Goal: Information Seeking & Learning: Learn about a topic

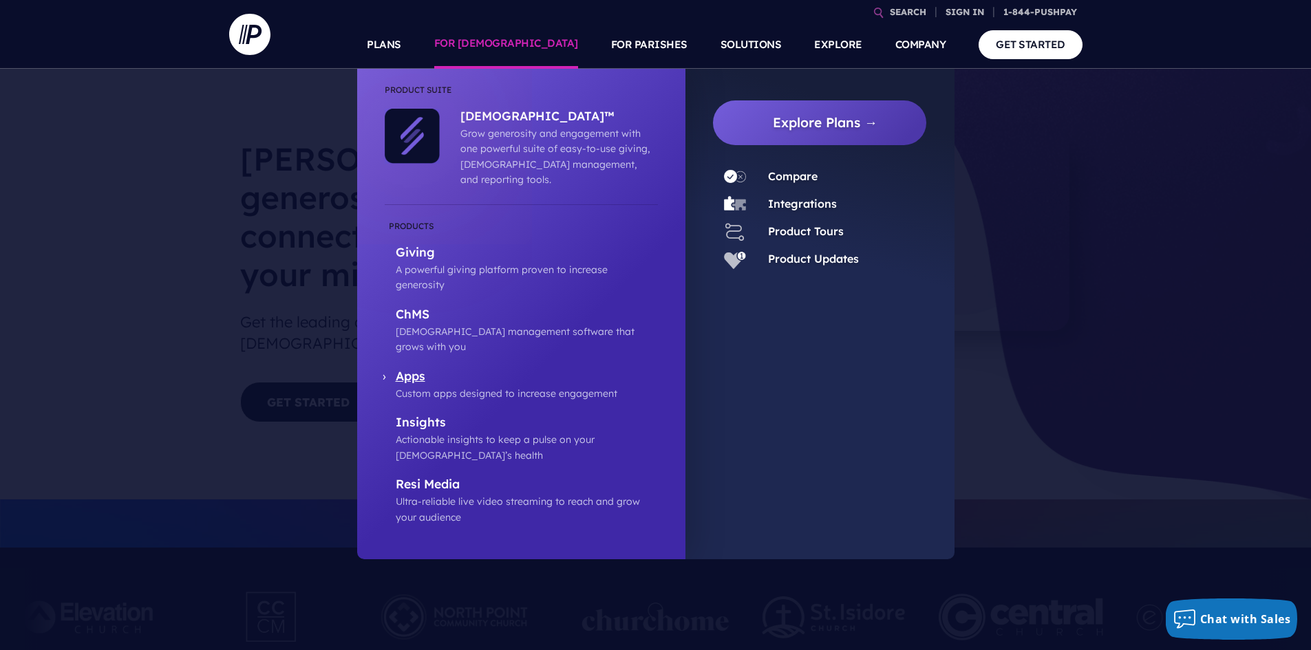
click at [418, 386] on p "Custom apps designed to increase engagement" at bounding box center [527, 393] width 262 height 15
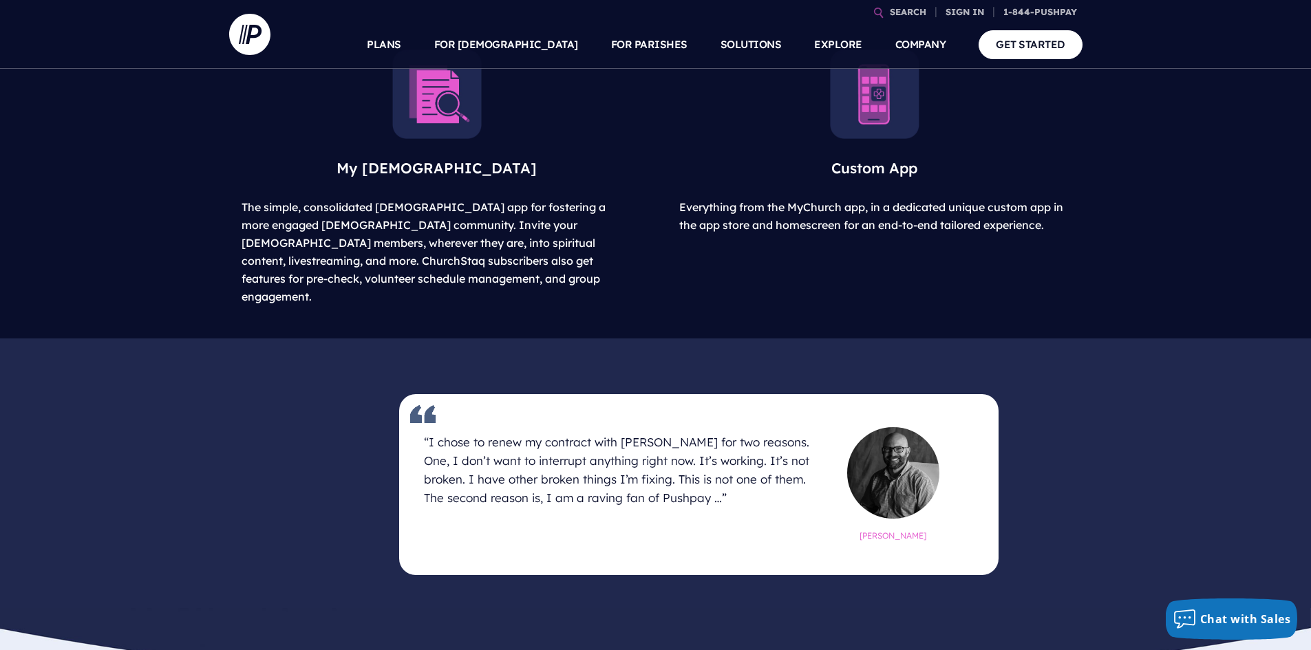
scroll to position [619, 0]
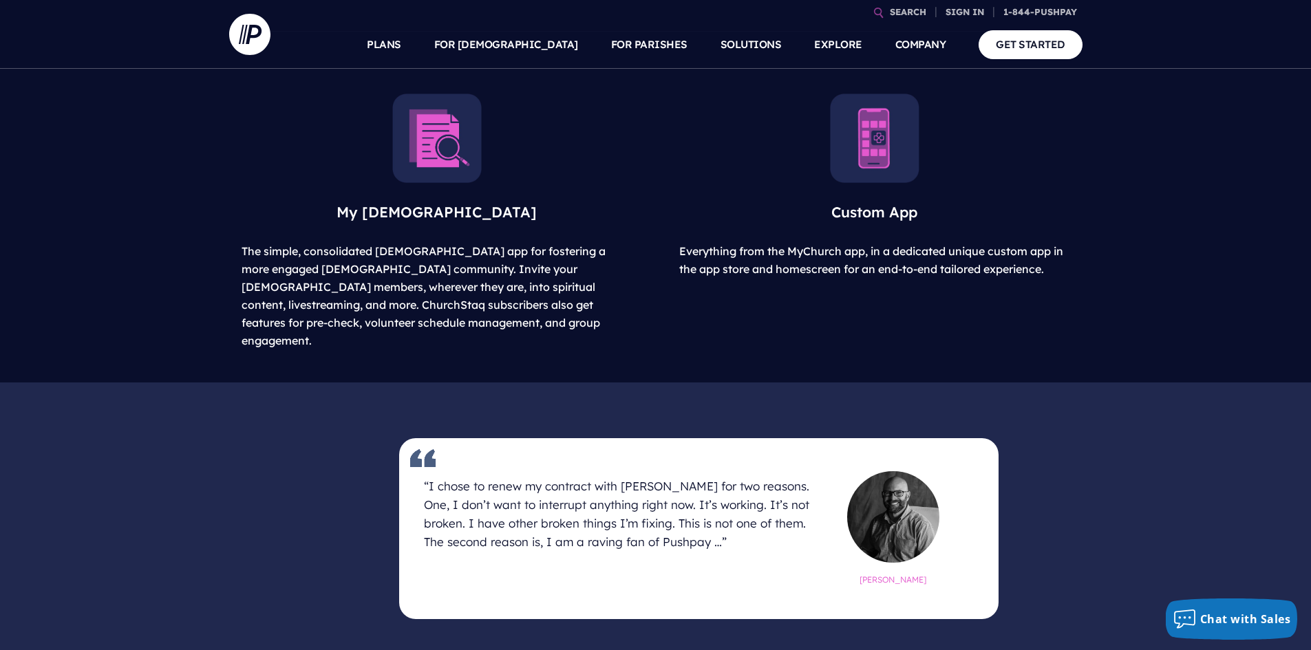
click at [894, 138] on img at bounding box center [874, 138] width 89 height 89
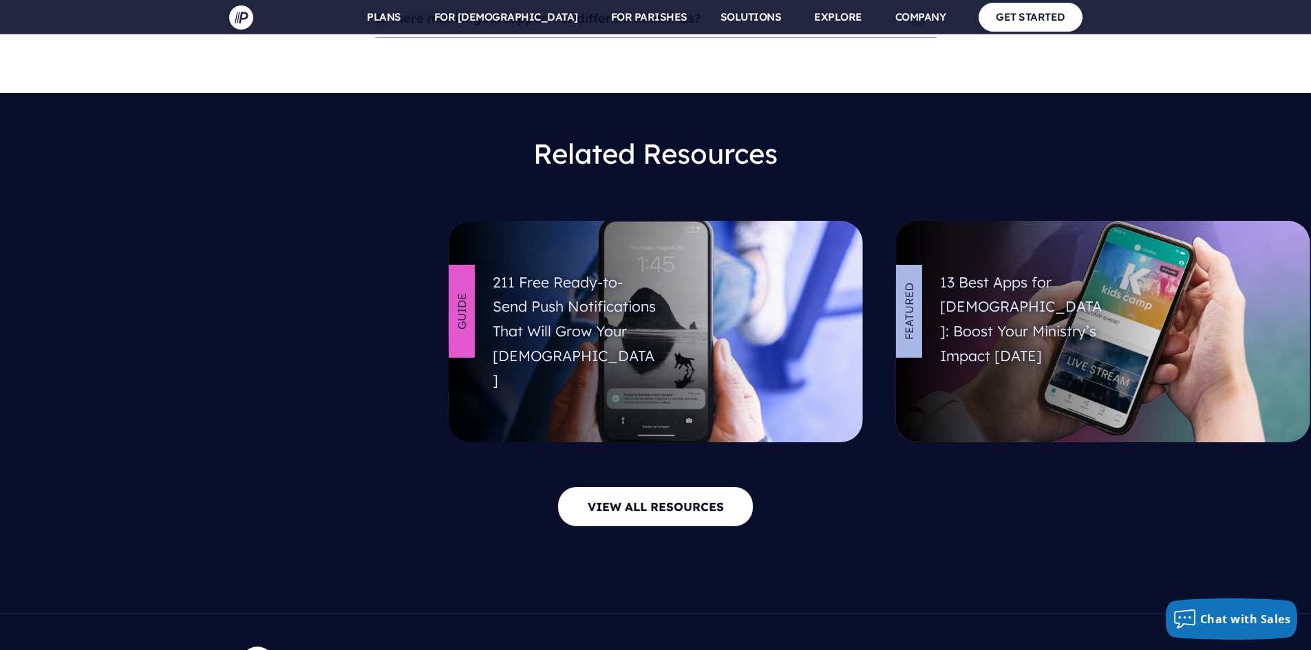
scroll to position [5213, 0]
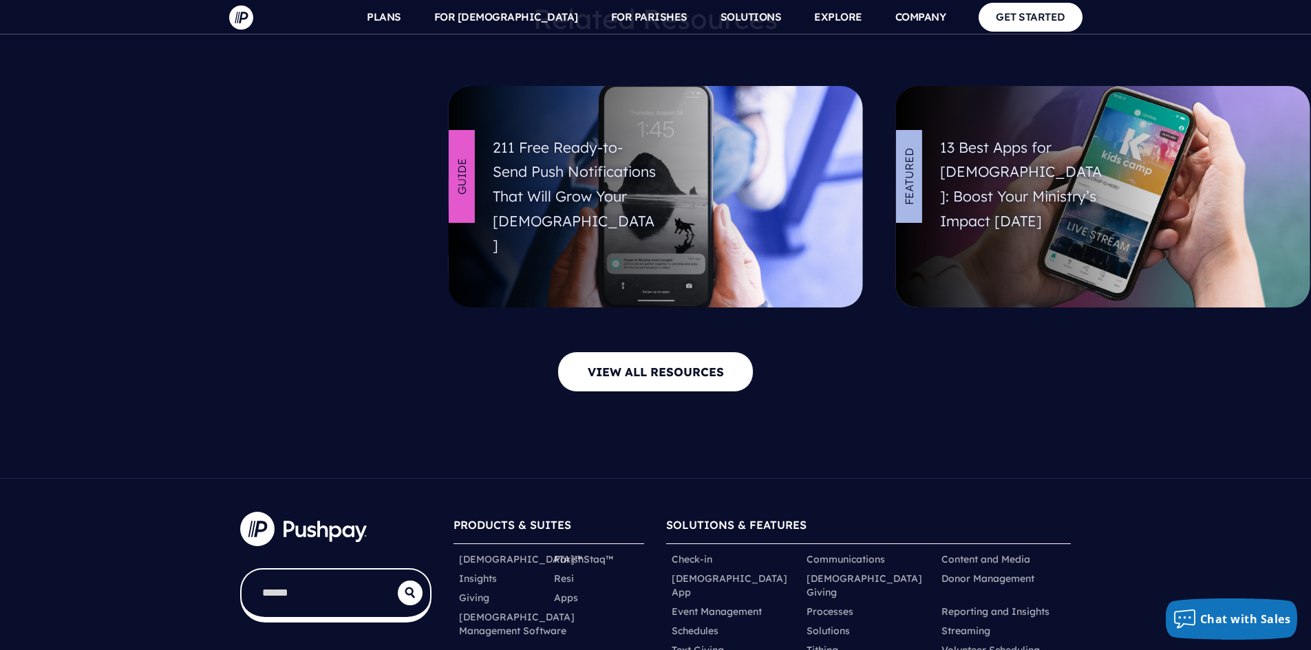
drag, startPoint x: 345, startPoint y: 268, endPoint x: 332, endPoint y: 269, distance: 12.5
